Goal: Information Seeking & Learning: Understand process/instructions

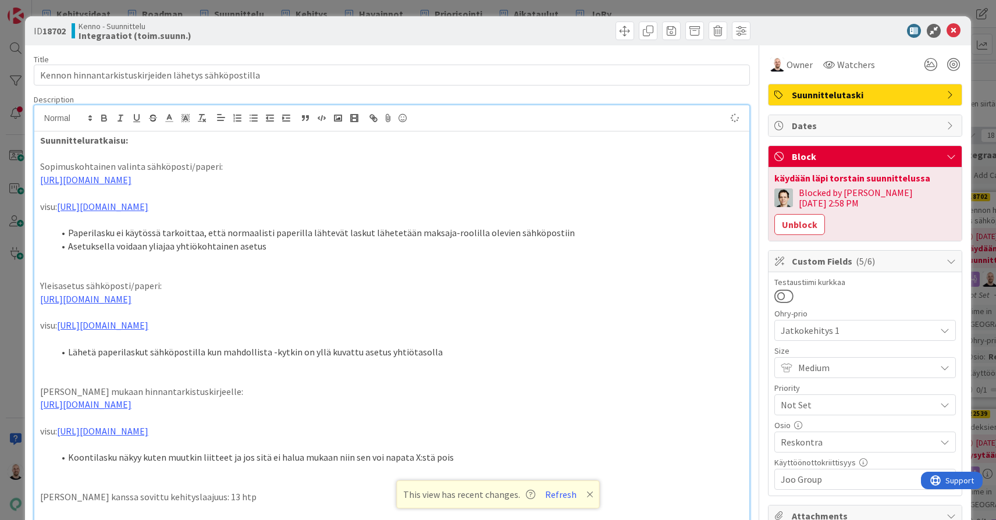
click at [629, 9] on div "ID 18702 Kenno - Suunnittelu Integraatiot (toim.suunn.) Title 53 / 128 Kennon h…" at bounding box center [498, 260] width 996 height 520
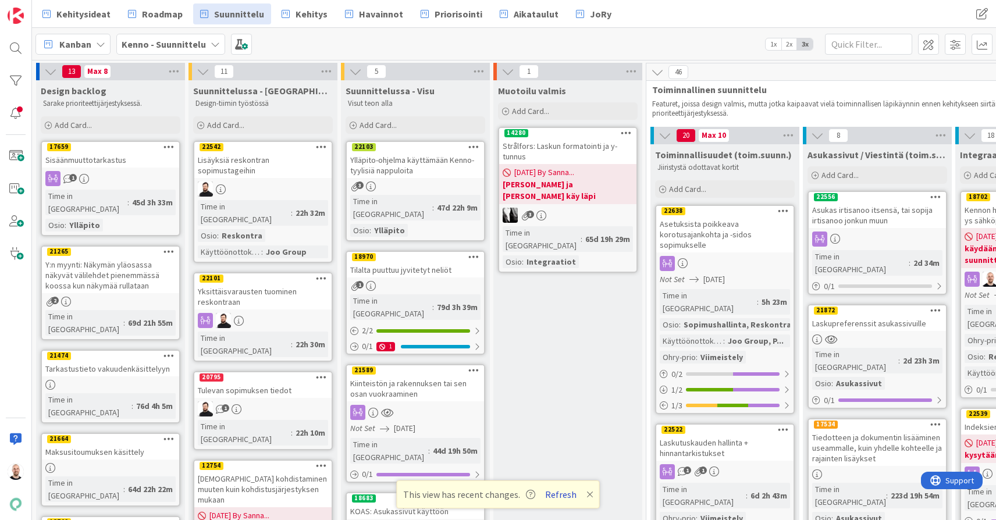
click at [558, 493] on button "Refresh" at bounding box center [561, 494] width 40 height 15
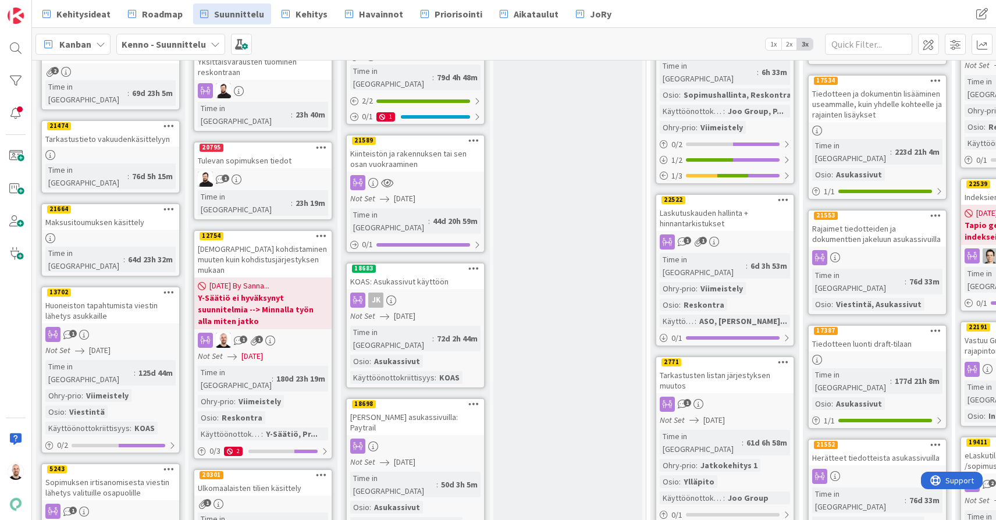
scroll to position [233, 0]
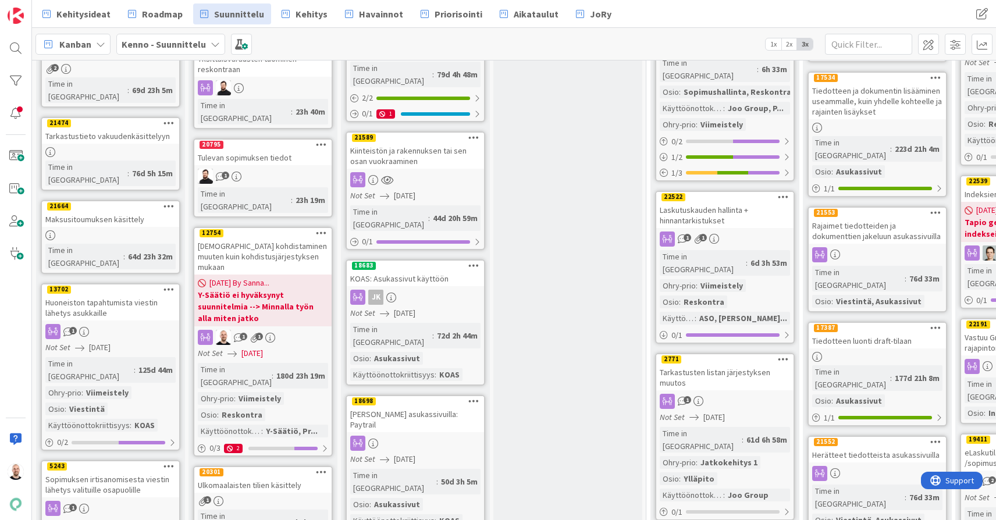
click at [410, 395] on link "18698 [PERSON_NAME] asukassivuilla: Paytrail Not Set [DATE] Time in Column : 50…" at bounding box center [416, 478] width 140 height 167
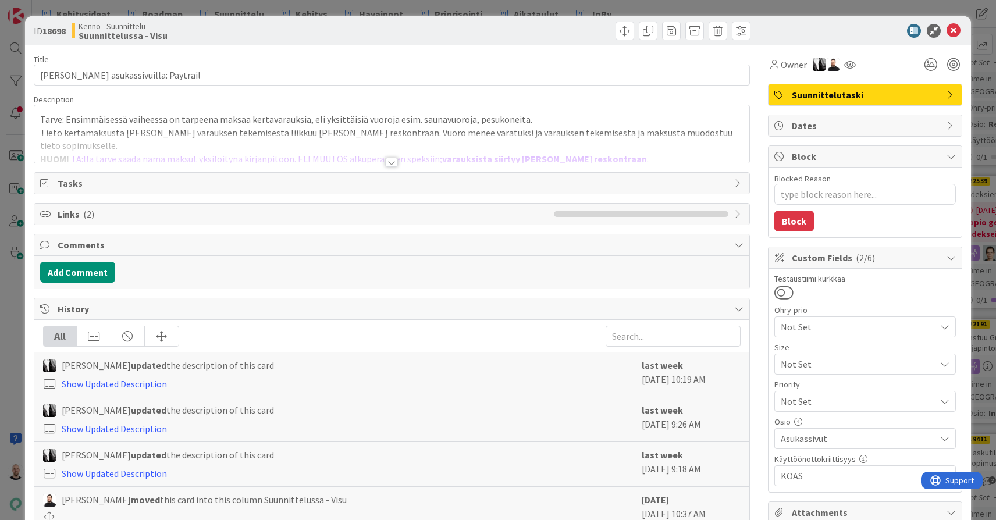
click at [397, 161] on div at bounding box center [391, 162] width 13 height 9
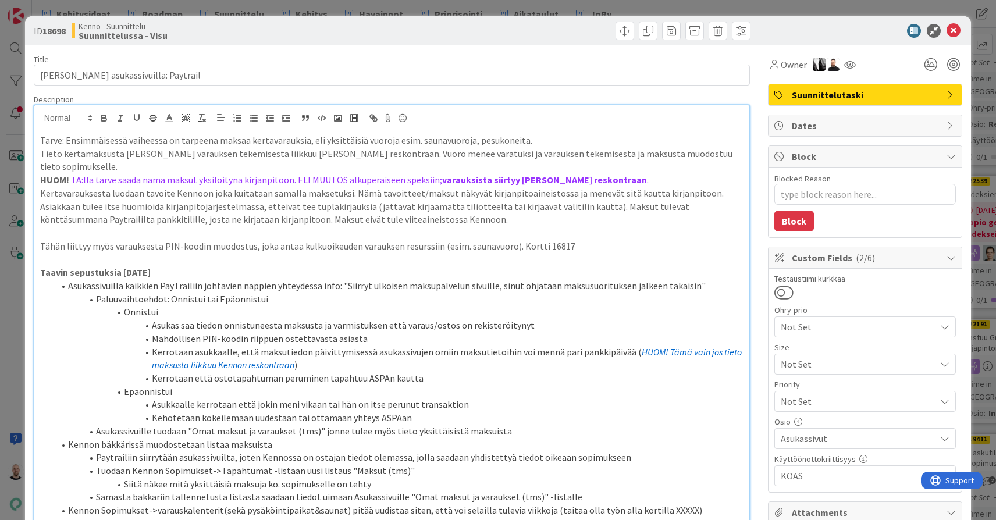
type textarea "x"
click at [496, 3] on div "ID 18698 Kenno - Suunnittelu Suunnittelussa - Visu Title 35 / 128 Maksaminen as…" at bounding box center [498, 260] width 996 height 520
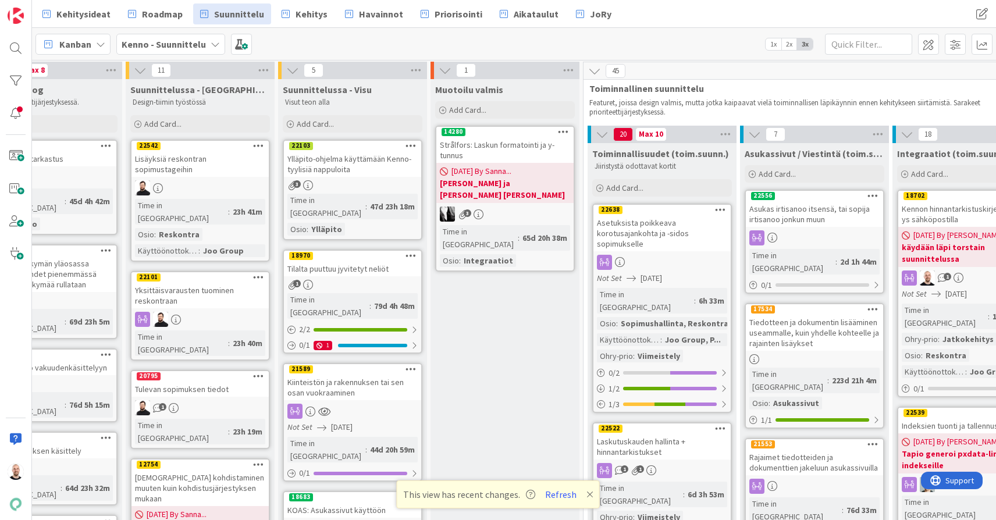
scroll to position [2, 69]
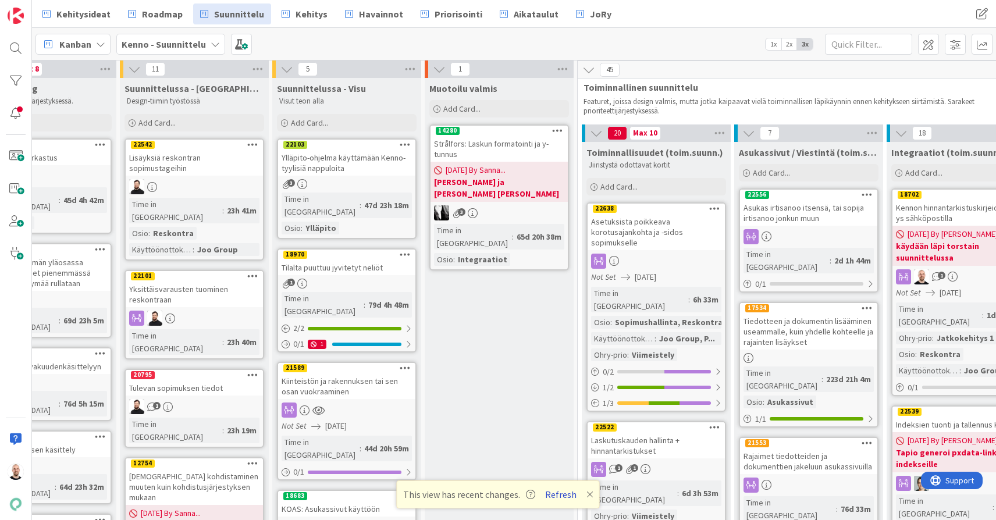
click at [558, 497] on button "Refresh" at bounding box center [561, 494] width 40 height 15
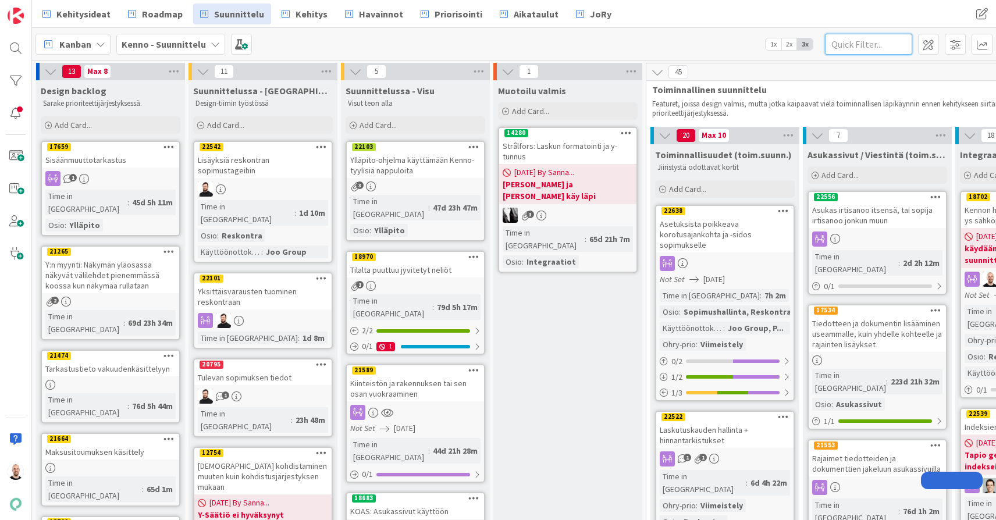
click at [852, 44] on input "text" at bounding box center [868, 44] width 87 height 21
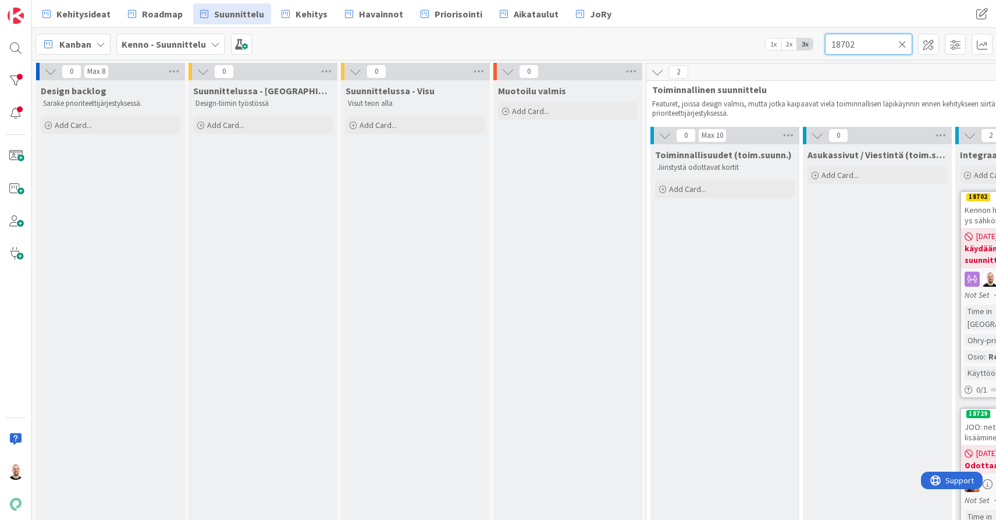
type input "18702"
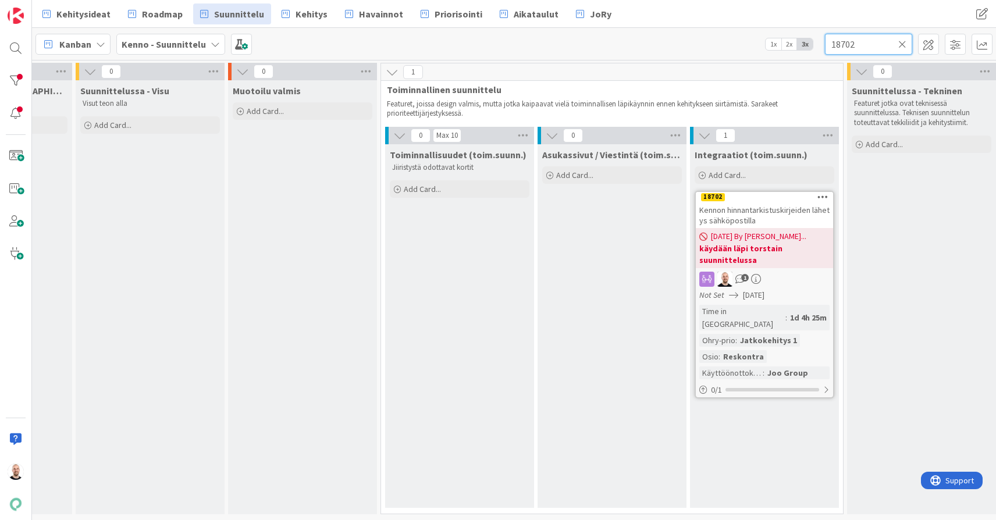
scroll to position [0, 295]
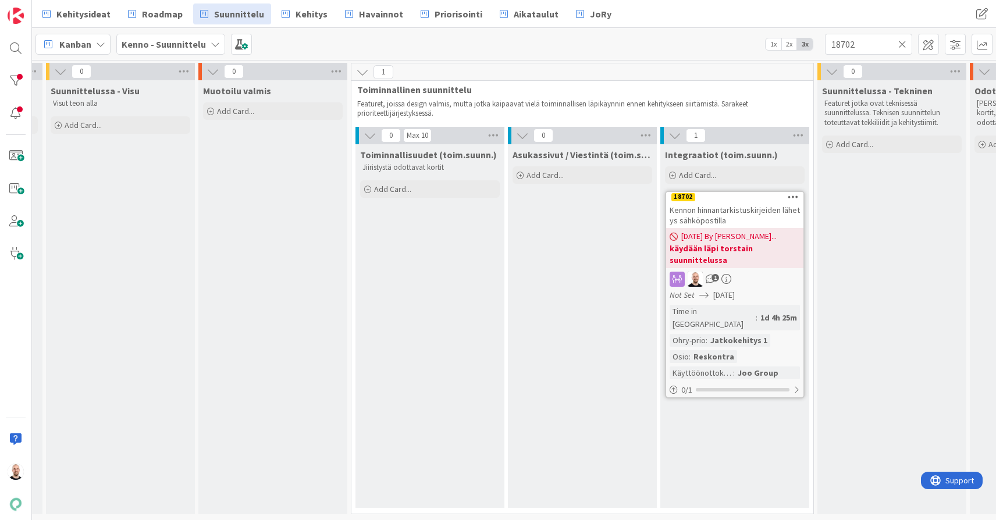
click at [741, 215] on div "Kennon hinnantarkistuskirjeiden lähetys sähköpostilla" at bounding box center [734, 215] width 137 height 26
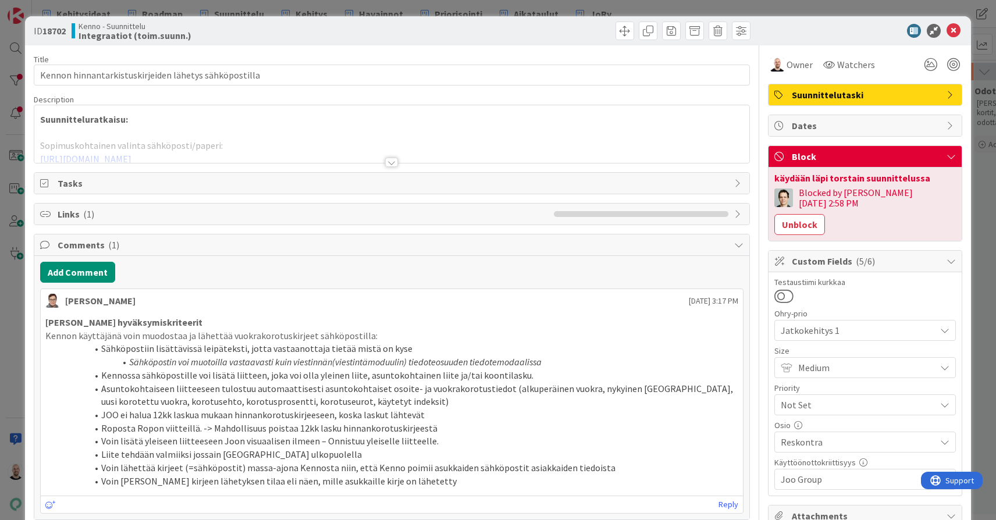
click at [392, 166] on div at bounding box center [391, 162] width 13 height 9
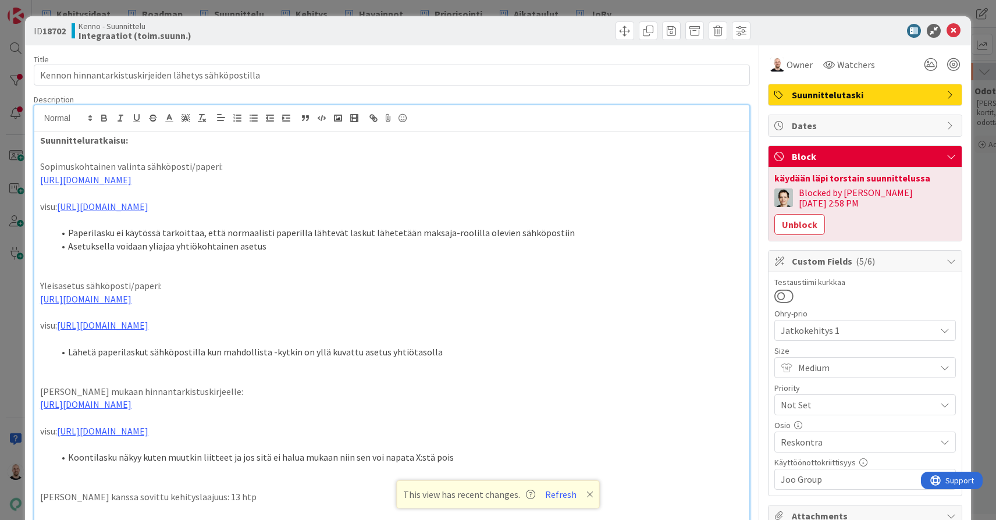
scroll to position [9, 0]
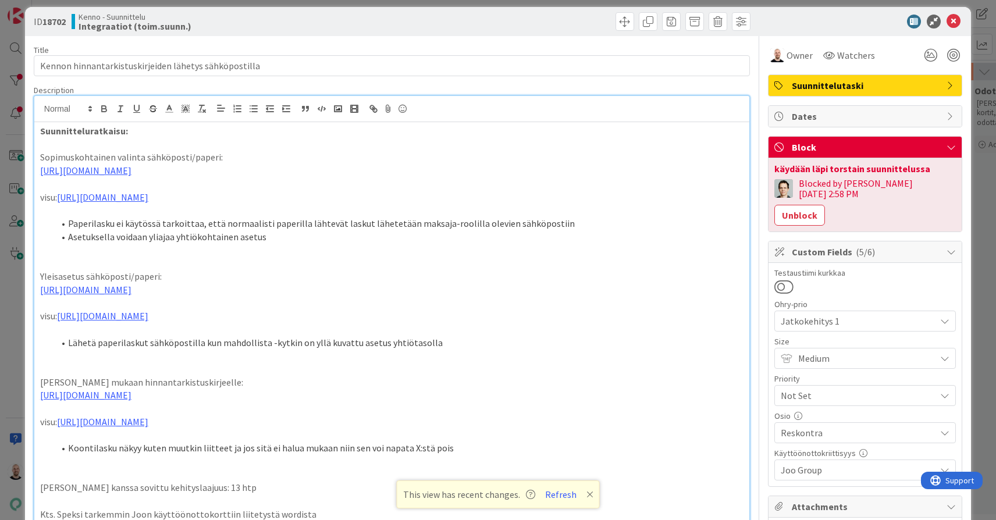
click at [429, 350] on li "Lähetä paperilaskut sähköpostilla kun mahdollista -kytkin on yllä kuvattu asetu…" at bounding box center [398, 342] width 689 height 13
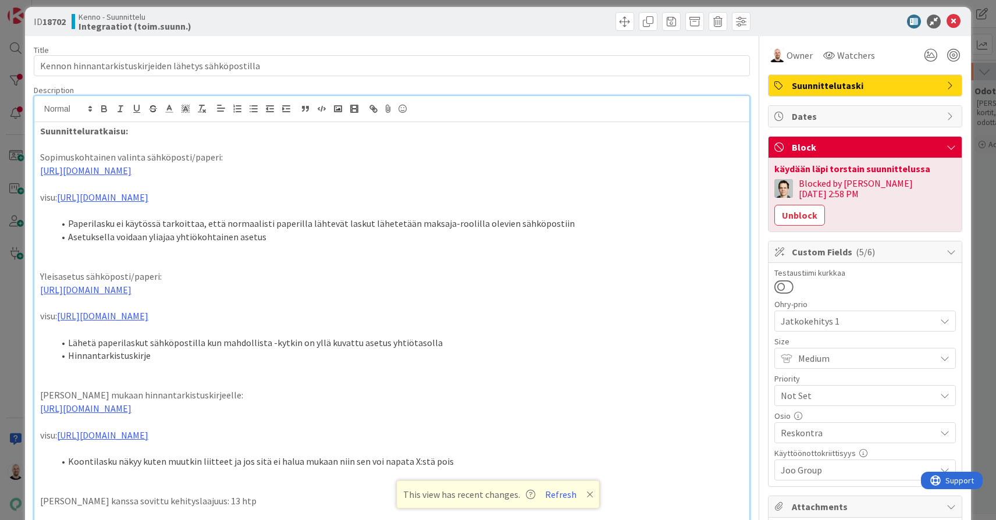
click at [187, 362] on li "Hinnantarkistuskirje" at bounding box center [398, 355] width 689 height 13
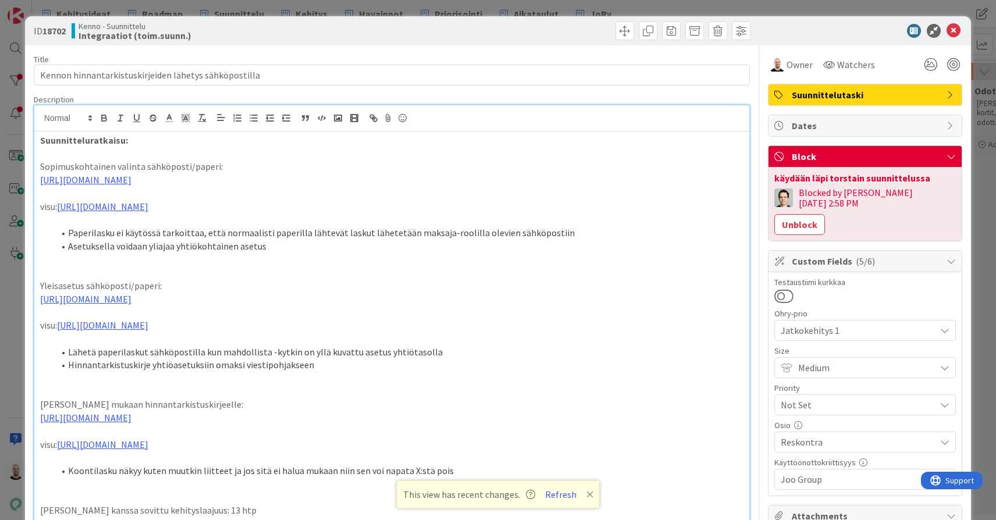
scroll to position [0, 0]
click at [274, 253] on li "Asetuksella voidaan yliajaa yhtiökohtainen asetus" at bounding box center [398, 246] width 689 height 13
click at [323, 372] on li "Hinnantarkistuskirje yhtiöasetuksiin omaksi viestipohjakseen" at bounding box center [398, 364] width 689 height 13
drag, startPoint x: 216, startPoint y: 396, endPoint x: 241, endPoint y: 396, distance: 25.0
click at [241, 372] on li "Hinnantarkistuskirje yhtiöasetuksiin omaksi viestipohjakseen, viestin otsikolle…" at bounding box center [398, 364] width 689 height 13
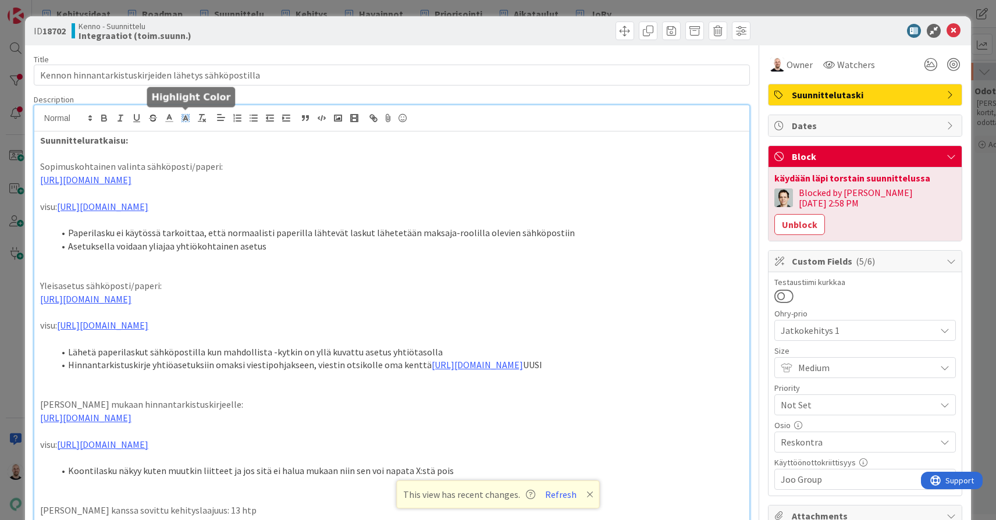
click at [184, 116] on icon at bounding box center [185, 118] width 10 height 10
click at [222, 142] on span at bounding box center [221, 144] width 9 height 9
click at [302, 372] on li "Hinnantarkistuskirje yhtiöasetuksiin omaksi viestipohjakseen, viestin otsikolle…" at bounding box center [398, 364] width 689 height 13
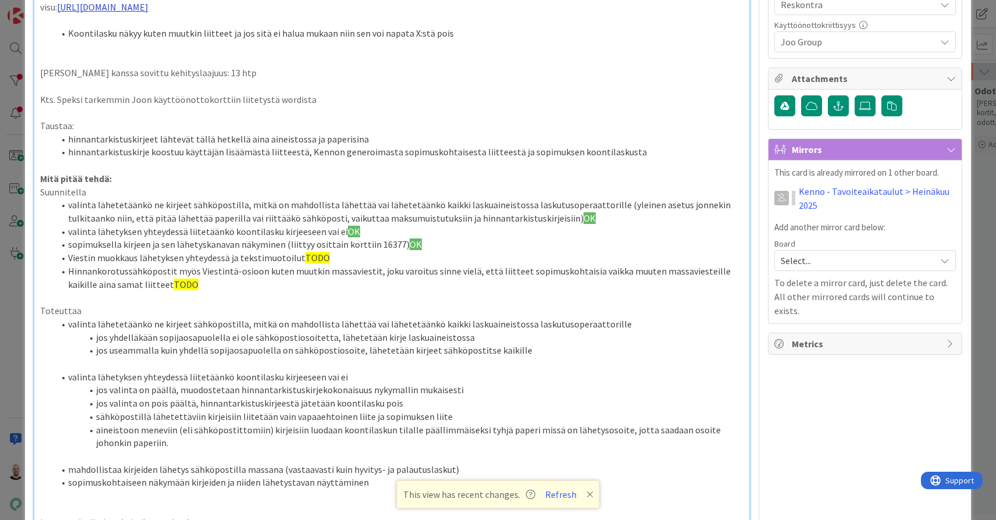
scroll to position [136, 0]
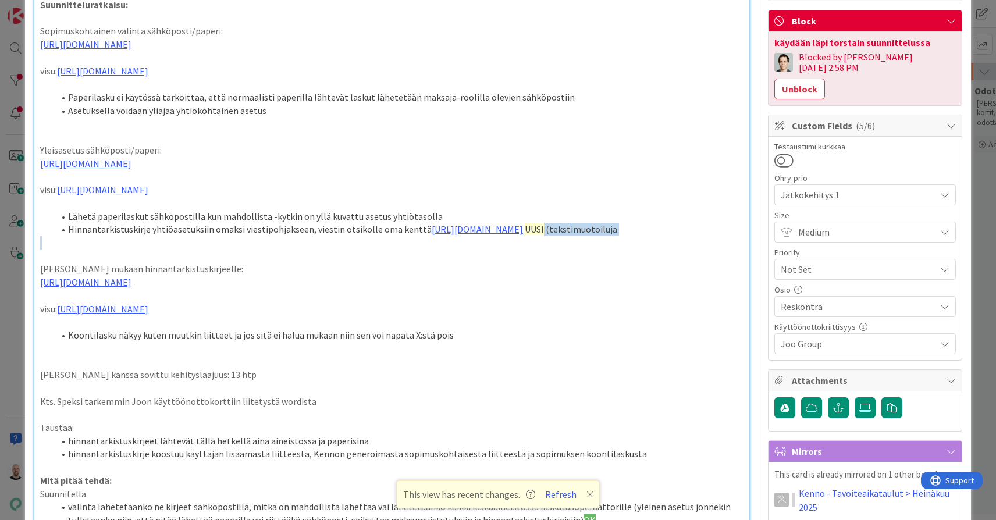
drag, startPoint x: 234, startPoint y: 262, endPoint x: 341, endPoint y: 273, distance: 108.1
click at [341, 275] on div "Suunnitteluratkaisu: Sopimuskohtainen valinta sähköposti/paperi: https://www.fi…" at bounding box center [391, 518] width 715 height 1045
click at [310, 236] on li "Hinnantarkistuskirje yhtiöasetuksiin omaksi viestipohjakseen, viestin otsikolle…" at bounding box center [398, 229] width 689 height 13
click at [334, 250] on p at bounding box center [391, 242] width 703 height 13
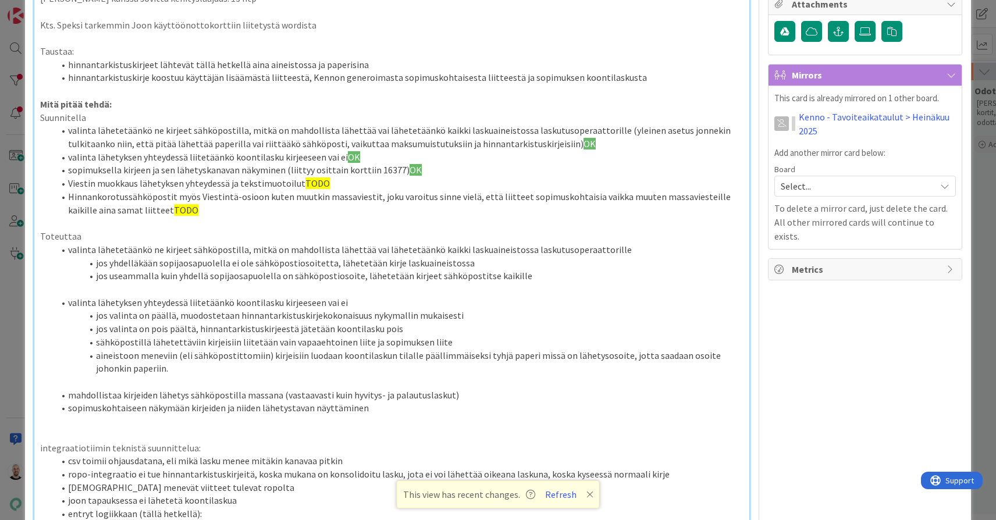
scroll to position [512, 0]
click at [560, 496] on button "Refresh" at bounding box center [561, 494] width 40 height 15
